Goal: Information Seeking & Learning: Learn about a topic

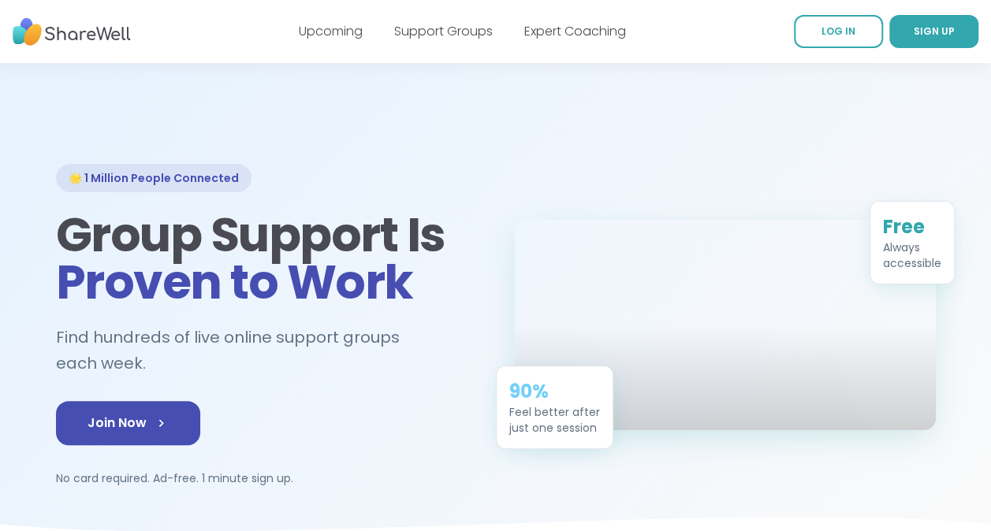
click at [443, 39] on div "Support Groups" at bounding box center [443, 31] width 99 height 19
click at [441, 35] on link "Support Groups" at bounding box center [443, 31] width 99 height 18
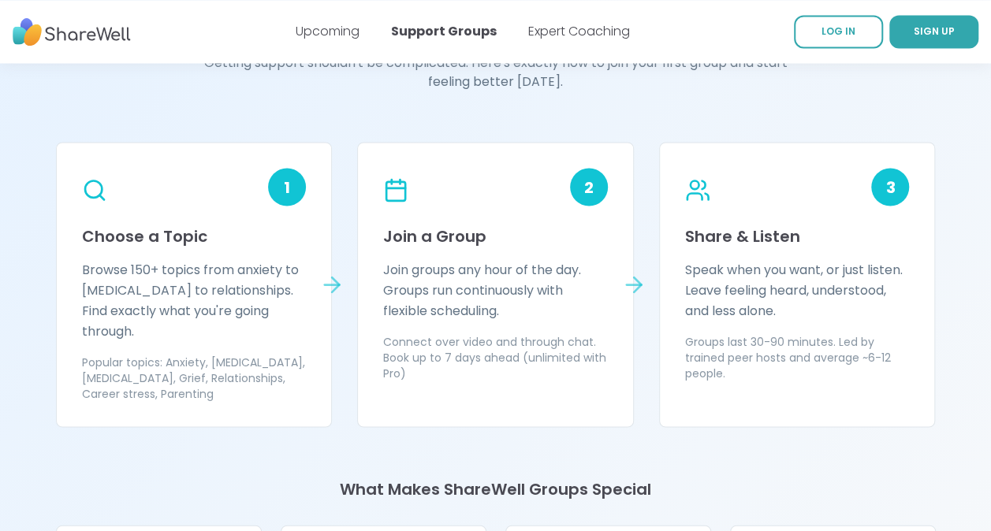
scroll to position [1362, 0]
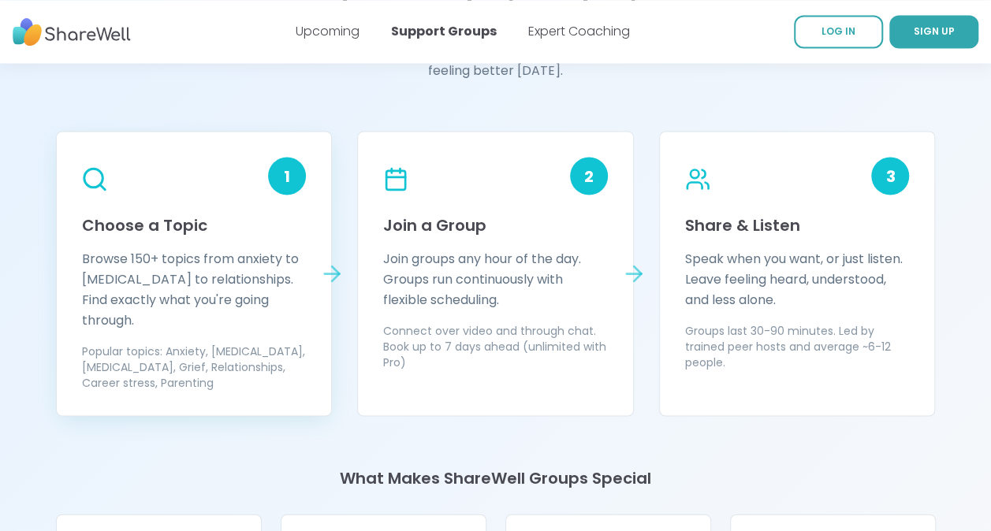
click at [90, 185] on circle at bounding box center [93, 178] width 18 height 18
click at [285, 181] on div "1" at bounding box center [287, 176] width 38 height 38
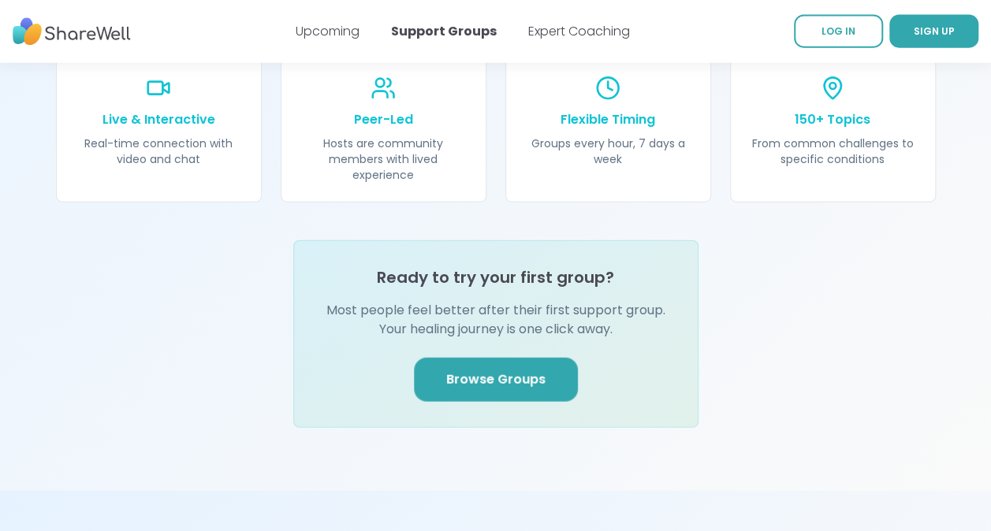
scroll to position [1896, 0]
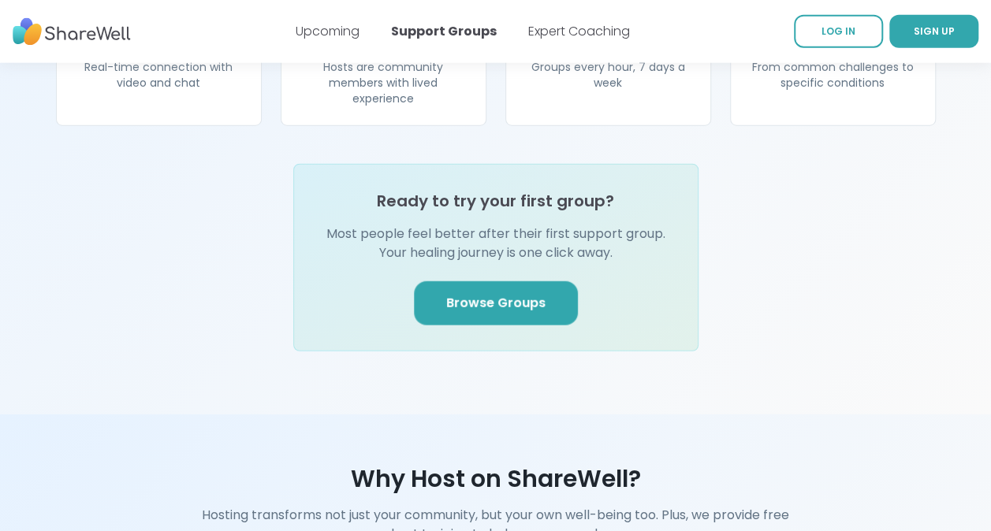
click at [539, 281] on link "Browse Groups" at bounding box center [496, 303] width 164 height 44
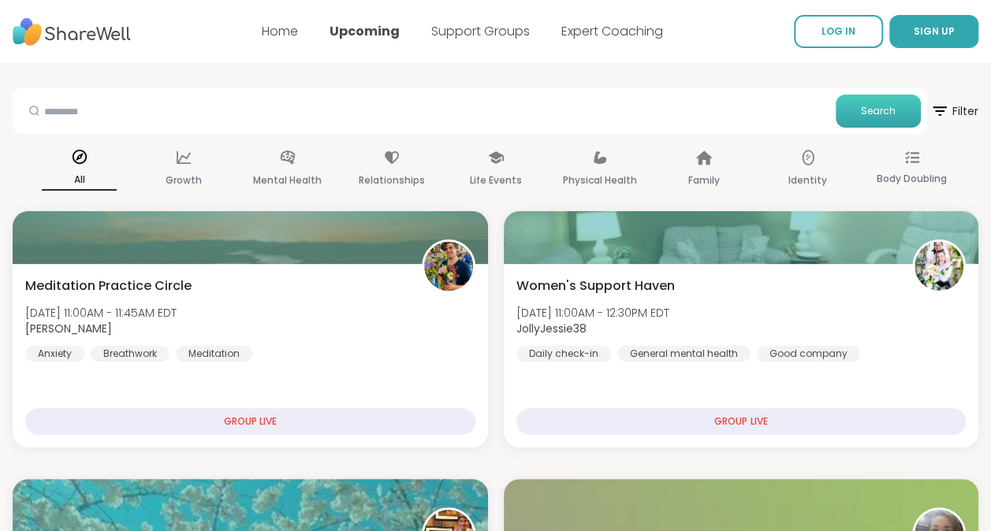
click at [862, 124] on button "Search" at bounding box center [878, 111] width 85 height 33
click at [851, 113] on button "Search" at bounding box center [878, 111] width 85 height 33
click at [486, 123] on input "text" at bounding box center [424, 111] width 810 height 32
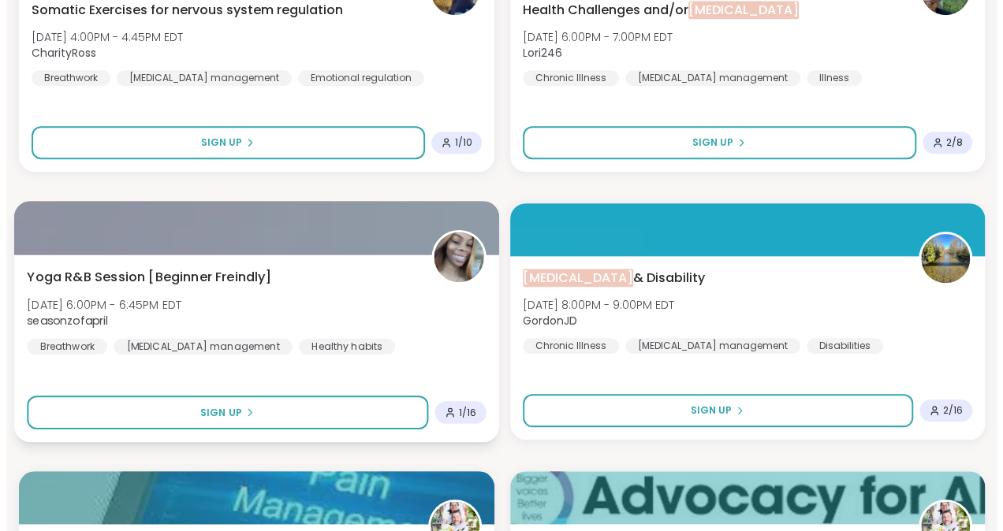
scroll to position [545, 0]
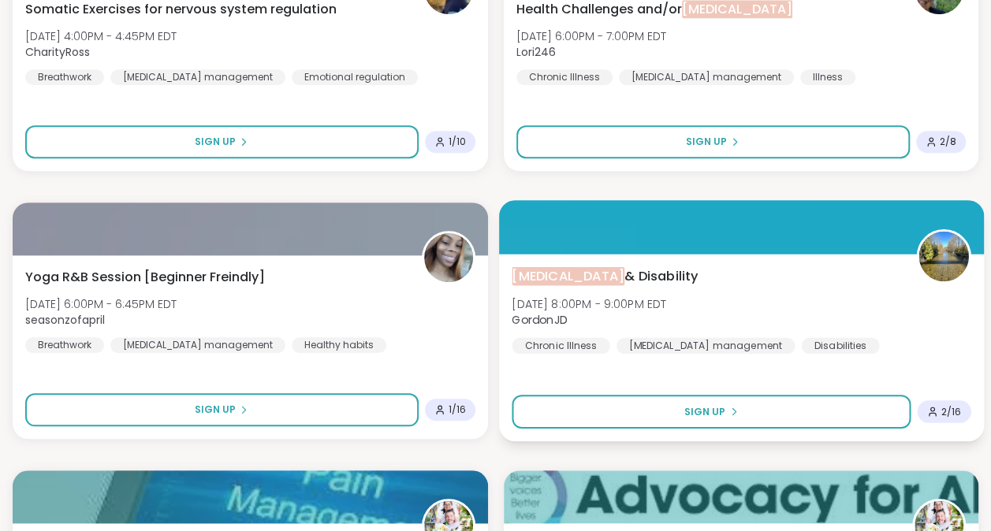
click at [944, 407] on span "2 / 16" at bounding box center [951, 411] width 20 height 13
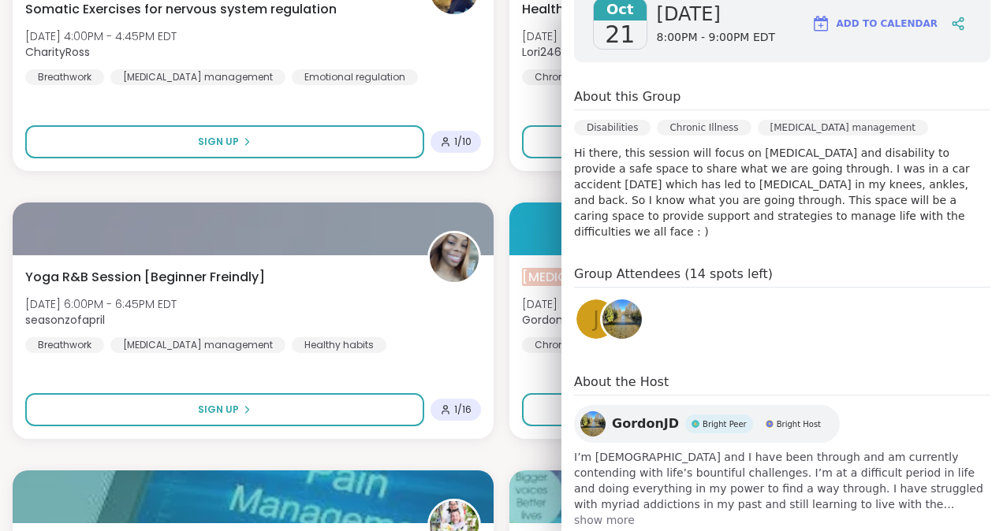
scroll to position [263, 0]
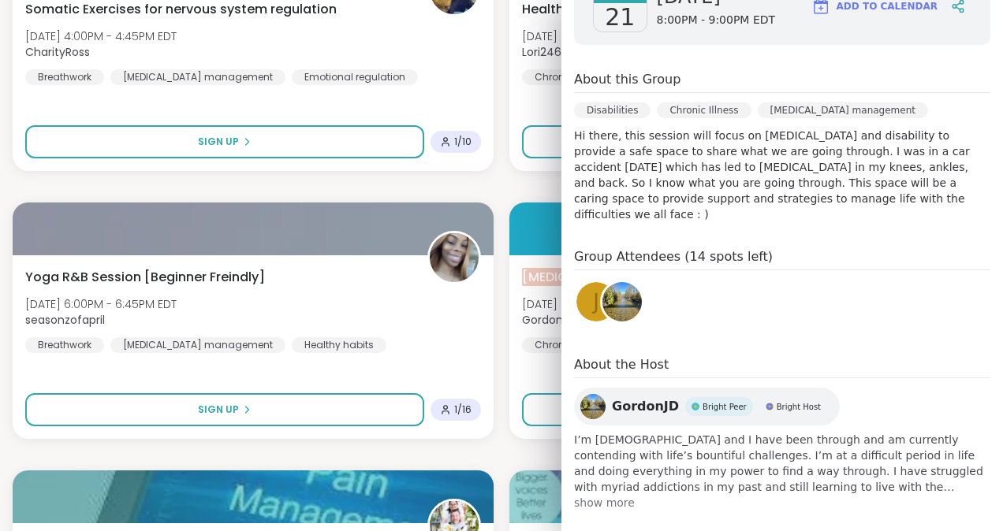
click at [599, 495] on span "show more" at bounding box center [782, 503] width 416 height 16
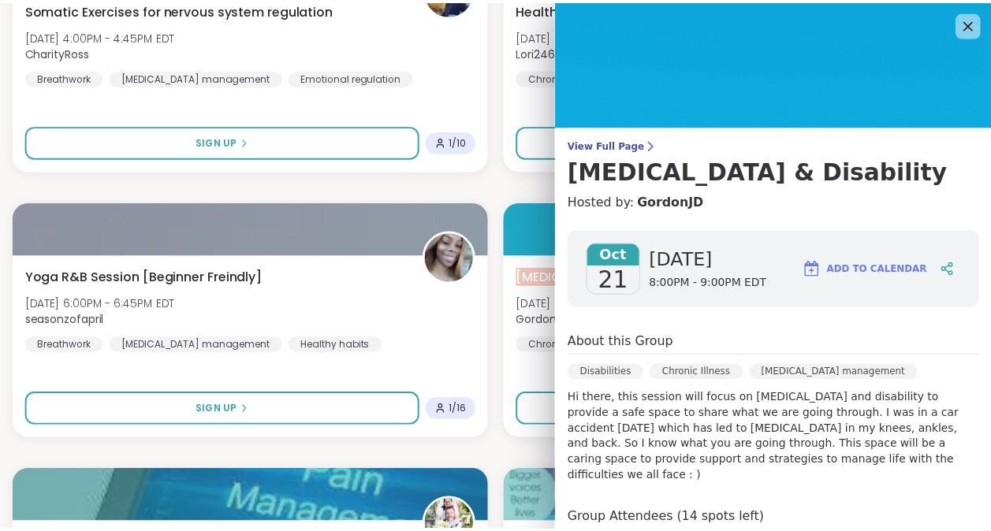
scroll to position [0, 0]
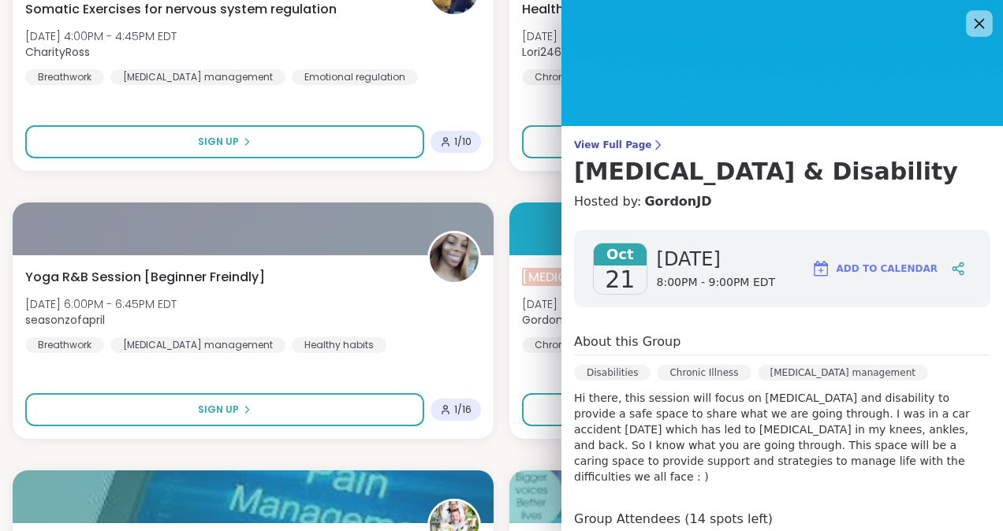
click at [969, 16] on icon at bounding box center [979, 23] width 20 height 20
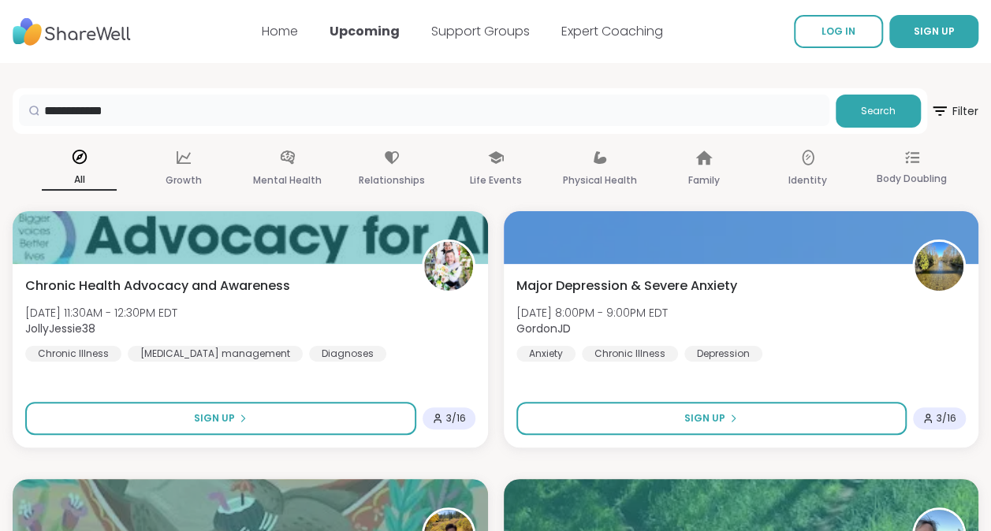
click at [262, 114] on input "**********" at bounding box center [424, 111] width 810 height 32
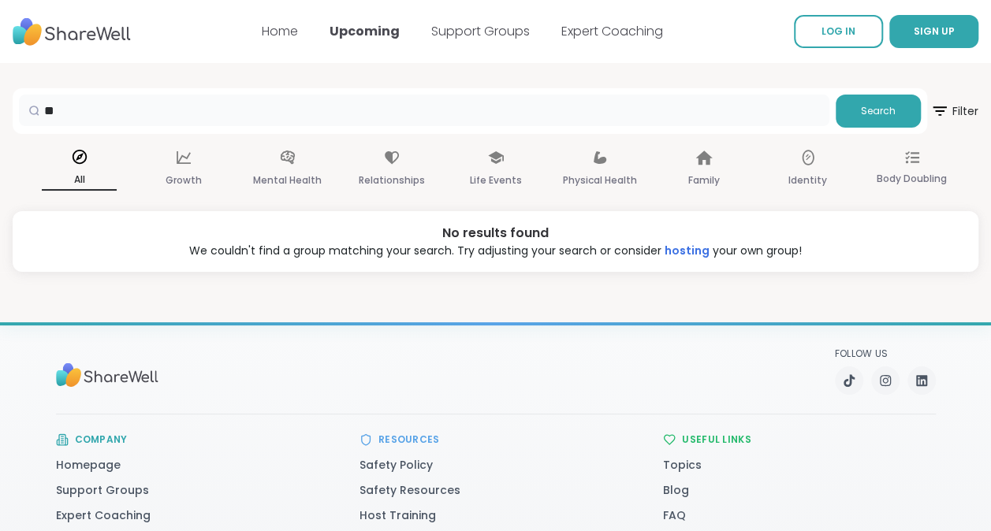
type input "*"
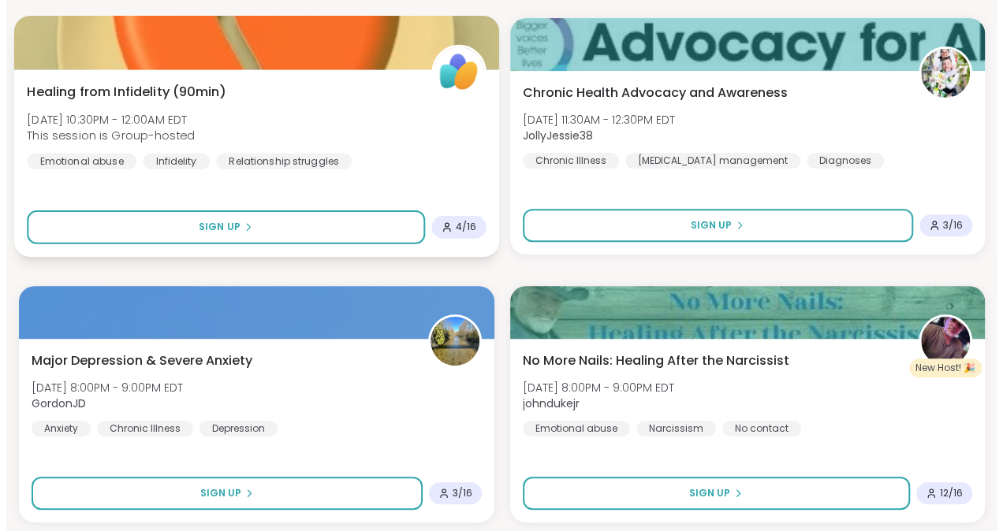
scroll to position [196, 0]
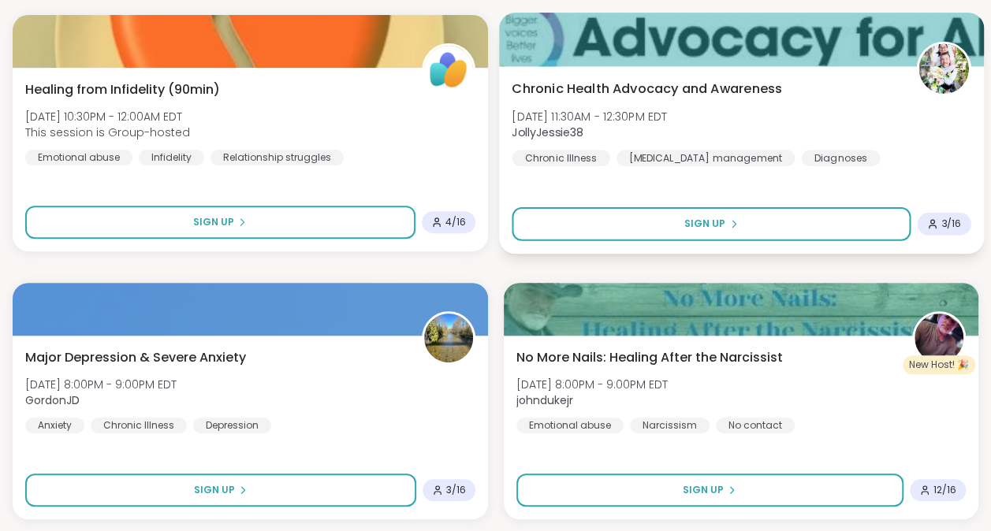
click at [969, 225] on div "3 / 16" at bounding box center [943, 224] width 54 height 23
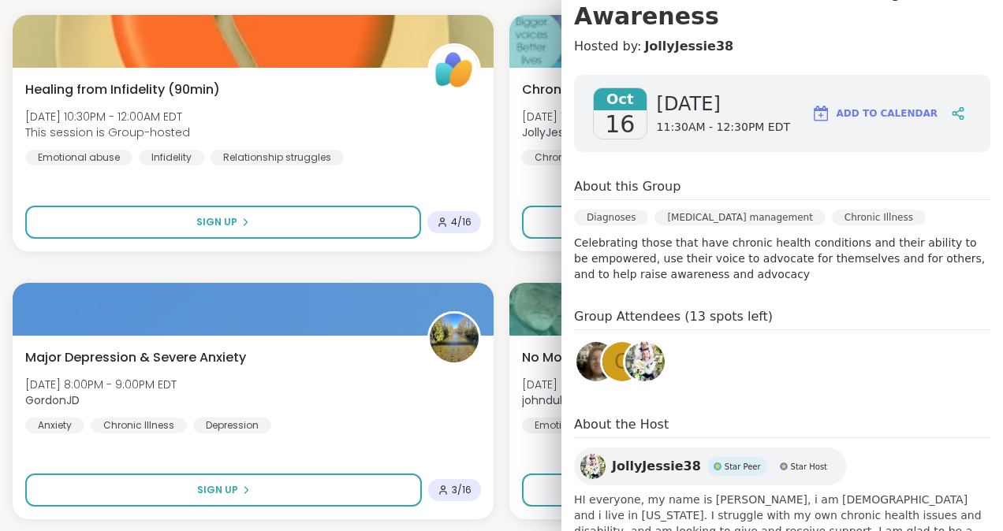
scroll to position [259, 0]
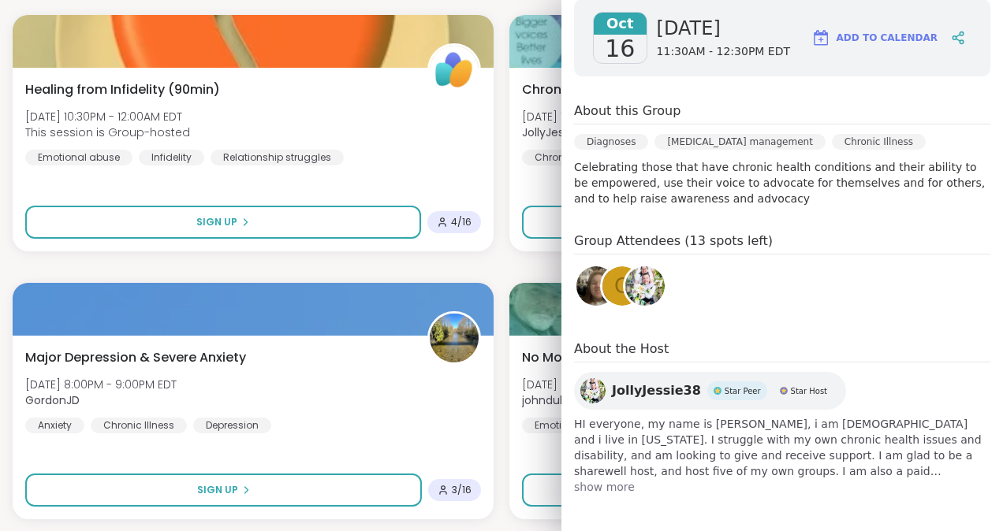
click at [583, 488] on span "show more" at bounding box center [782, 487] width 416 height 16
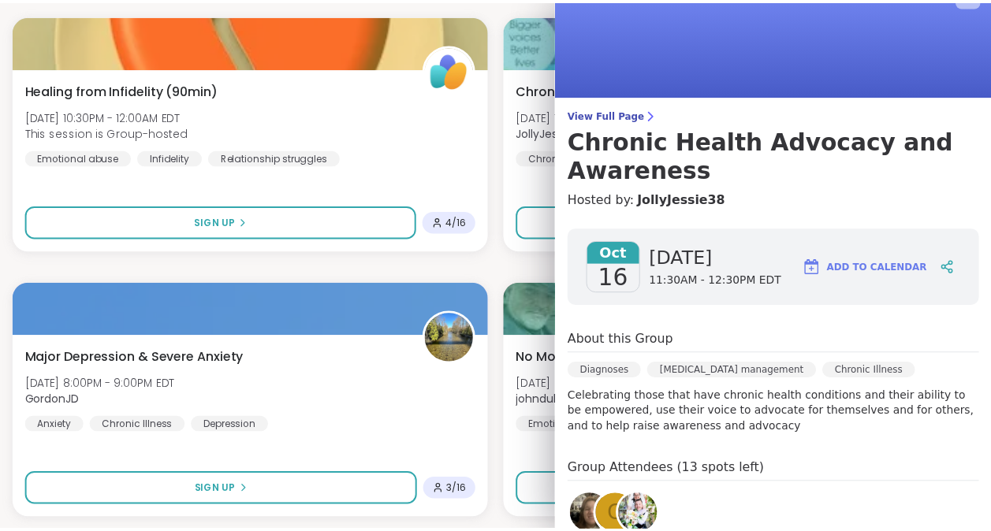
scroll to position [0, 0]
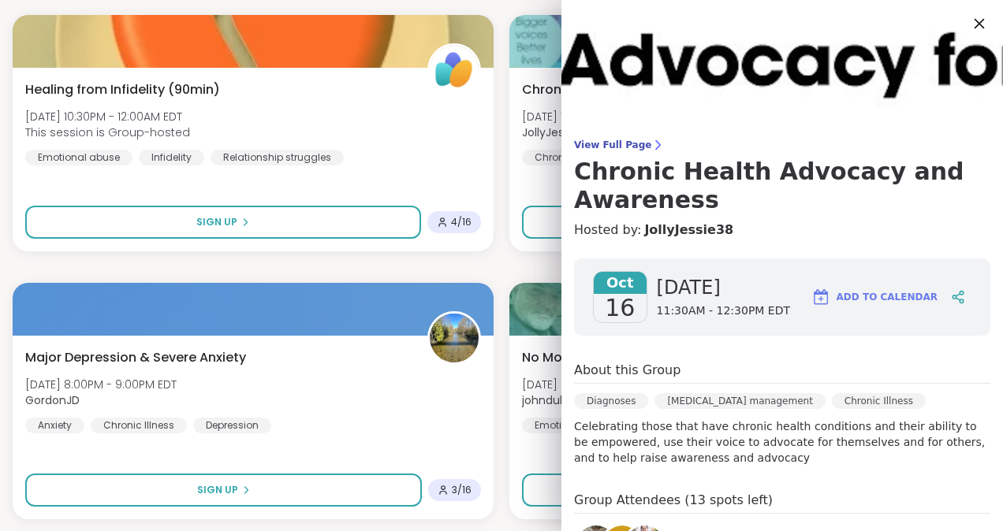
click at [969, 22] on icon at bounding box center [979, 23] width 20 height 20
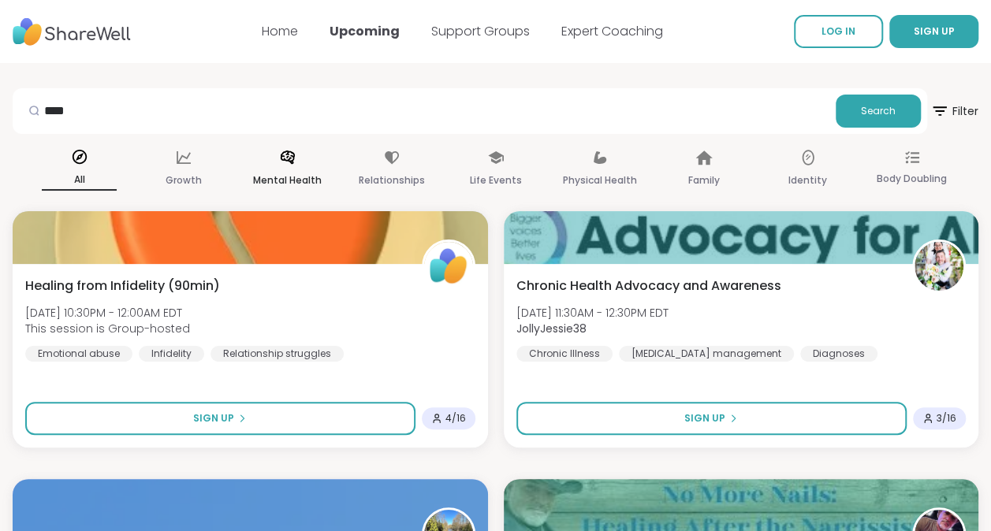
click at [275, 172] on p "Mental Health" at bounding box center [287, 180] width 69 height 19
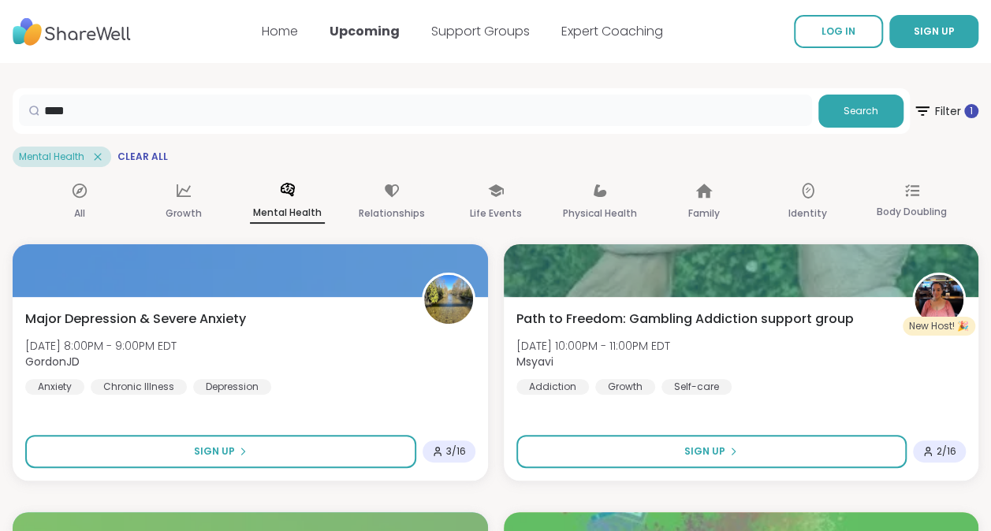
click at [558, 99] on input "****" at bounding box center [415, 111] width 793 height 32
type input "*"
click at [60, 57] on nav "Home Upcoming Support Groups Expert Coaching LOG IN SIGN UP" at bounding box center [495, 31] width 991 height 63
click at [55, 47] on img at bounding box center [72, 31] width 118 height 43
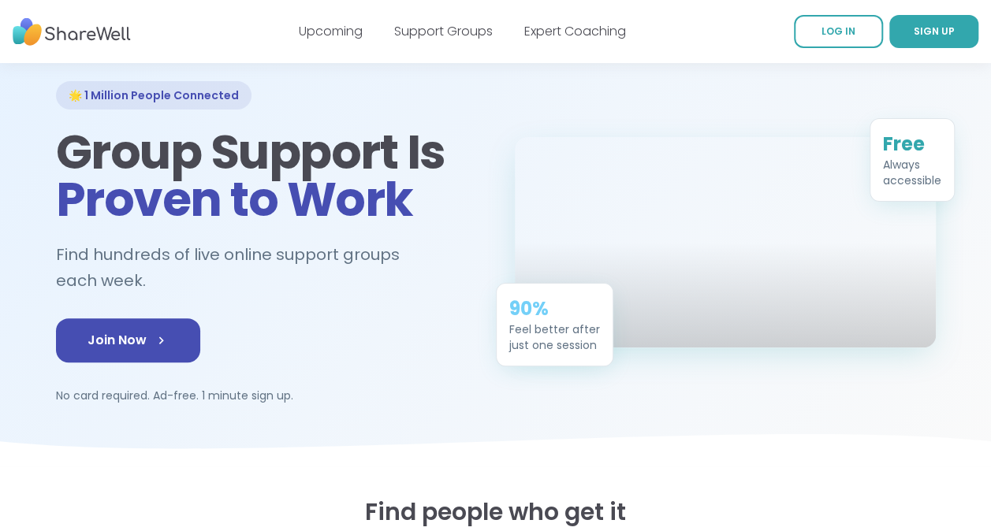
scroll to position [80, 0]
